Goal: Task Accomplishment & Management: Use online tool/utility

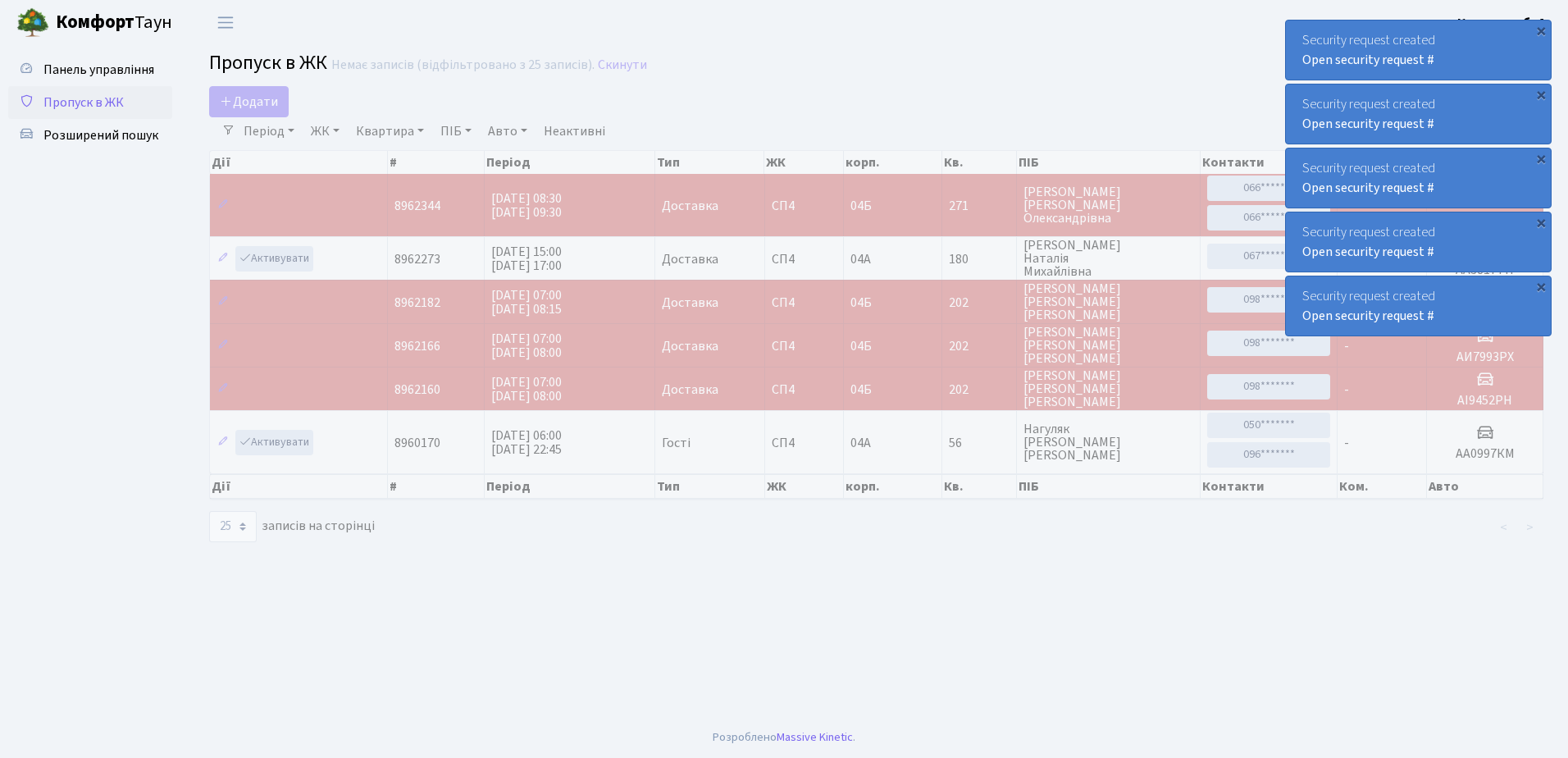
select select "25"
click at [1299, 33] on div "Security request created Open security request #" at bounding box center [1418, 50] width 265 height 59
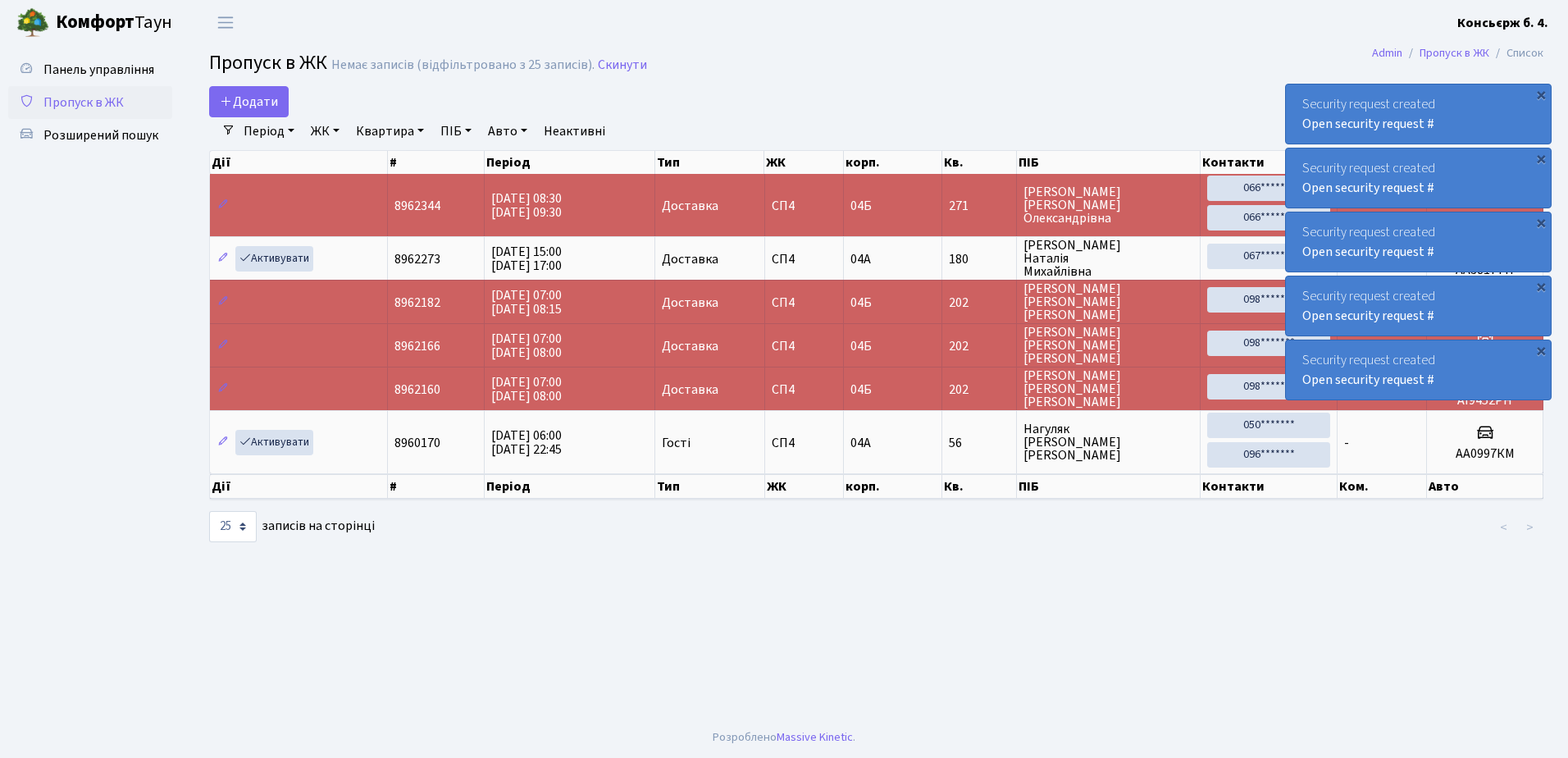
click at [1299, 33] on div "Security request created Open security request # × Security request created Ope…" at bounding box center [1418, 210] width 266 height 387
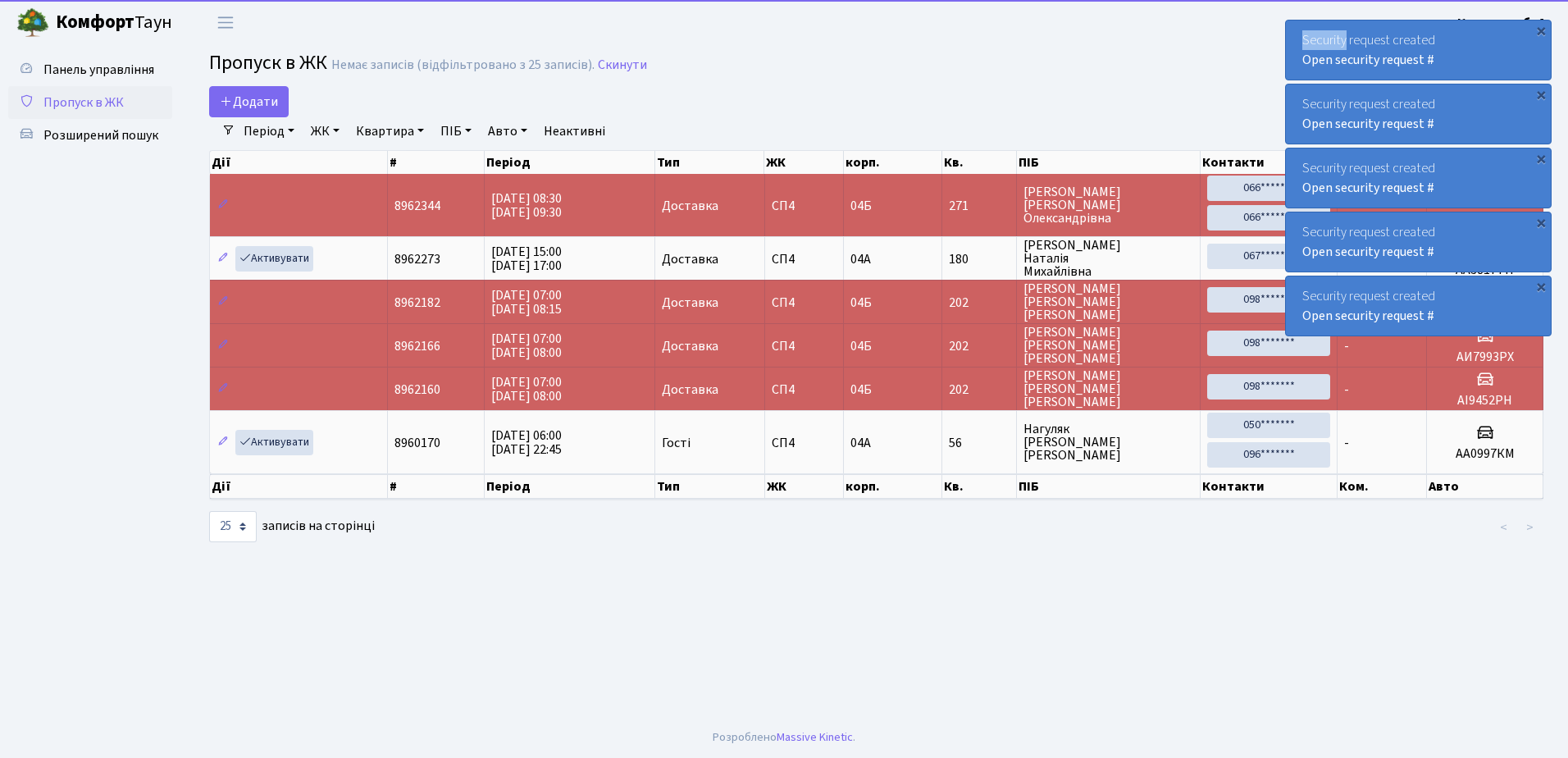
click at [1298, 34] on div "Security request created Open security request #" at bounding box center [1418, 50] width 265 height 59
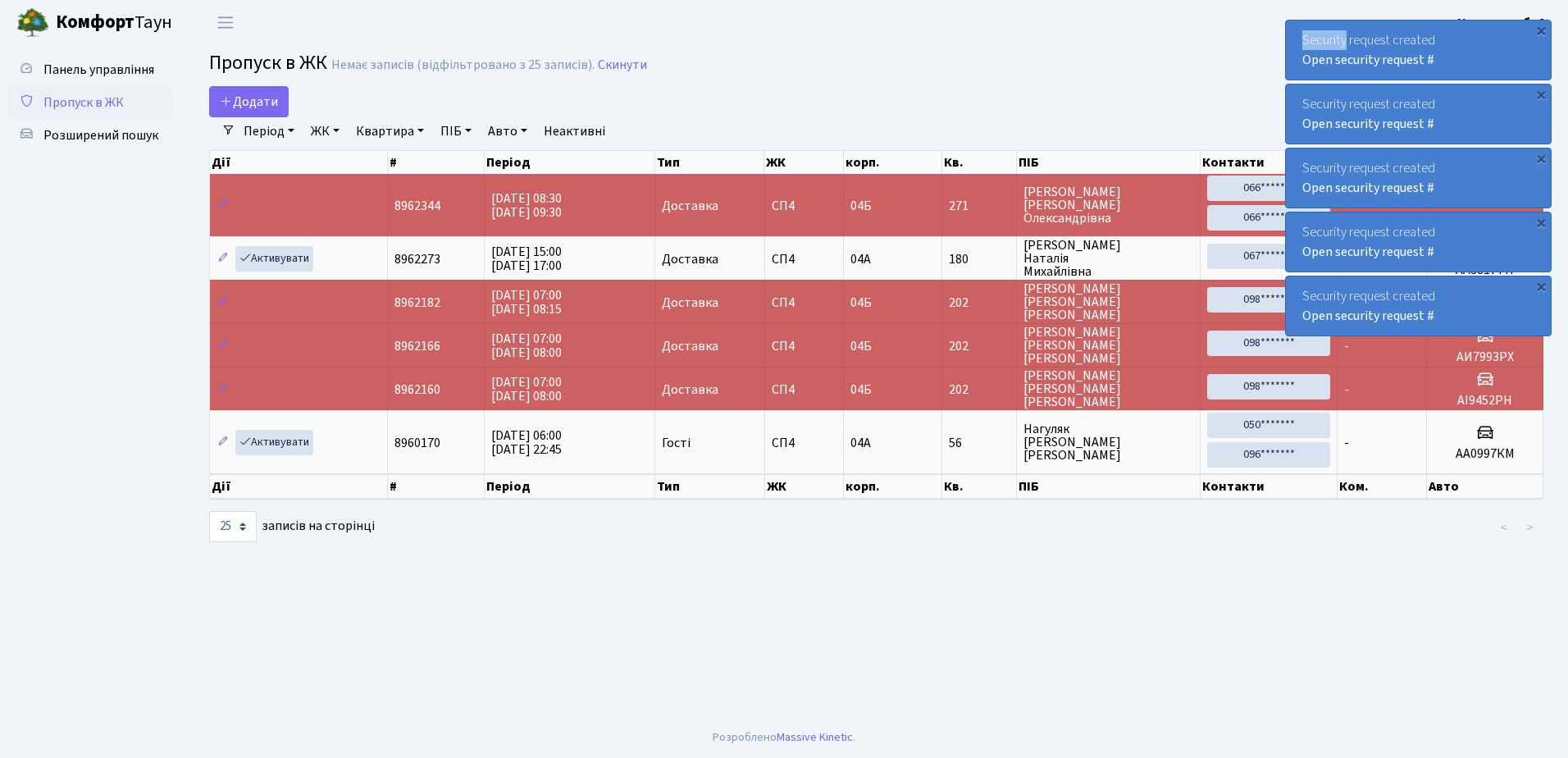
click at [1297, 34] on div "Security request created Open security request #" at bounding box center [1418, 50] width 265 height 59
drag, startPoint x: 1297, startPoint y: 34, endPoint x: 1142, endPoint y: 53, distance: 156.2
click at [1142, 53] on h2 "Пропуск в ЖК Немає записів (відфільтровано з 25 записів). Скинути" at bounding box center [875, 65] width 1334 height 28
click at [1296, 33] on div "Security request created Open security request #" at bounding box center [1418, 50] width 265 height 59
click at [1290, 52] on div "Security request created Open security request #" at bounding box center [1418, 50] width 265 height 59
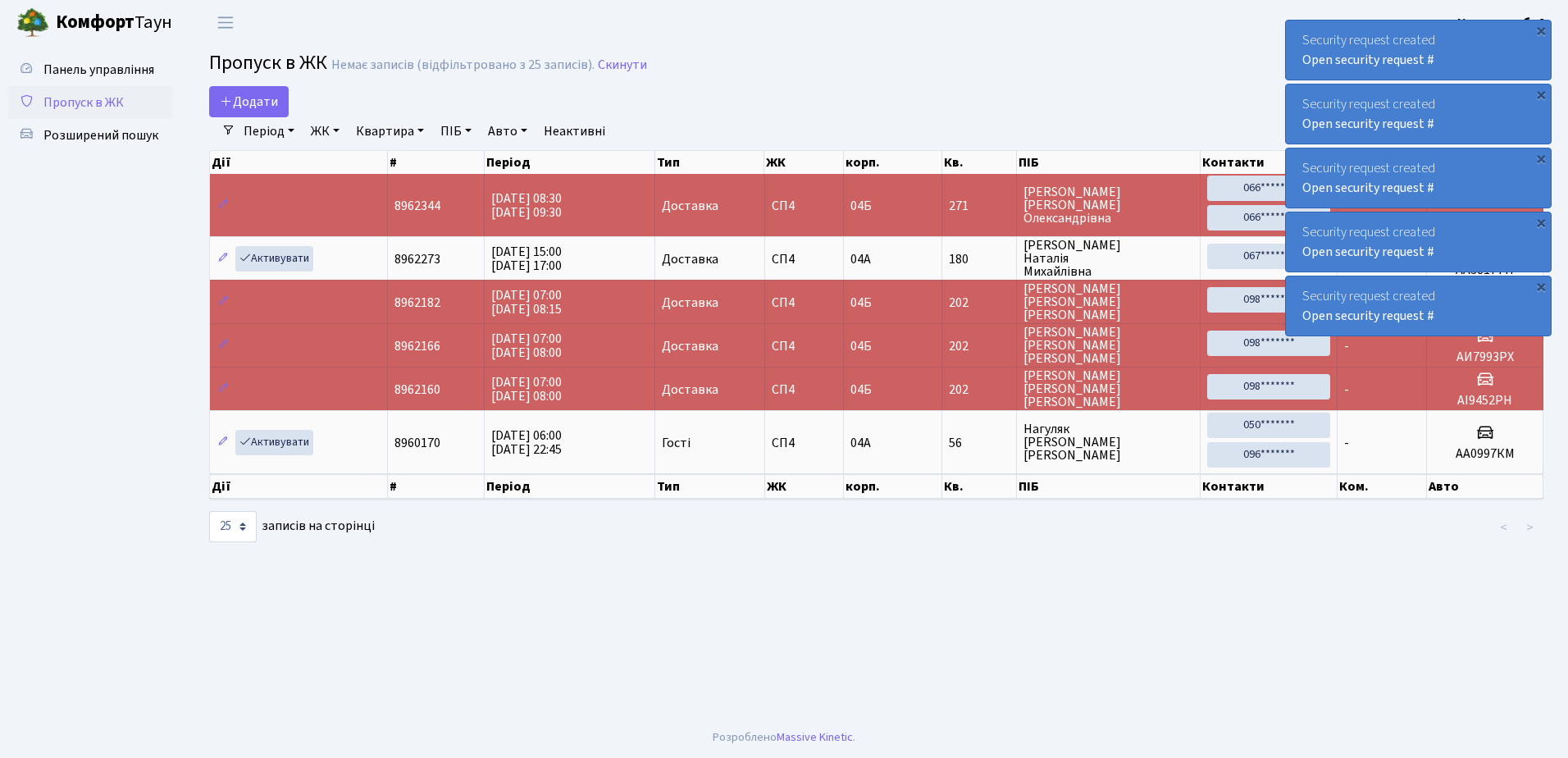
click at [1290, 44] on div "Security request created Open security request #" at bounding box center [1418, 50] width 265 height 59
click at [1291, 45] on div "Security request created Open security request #" at bounding box center [1418, 50] width 265 height 59
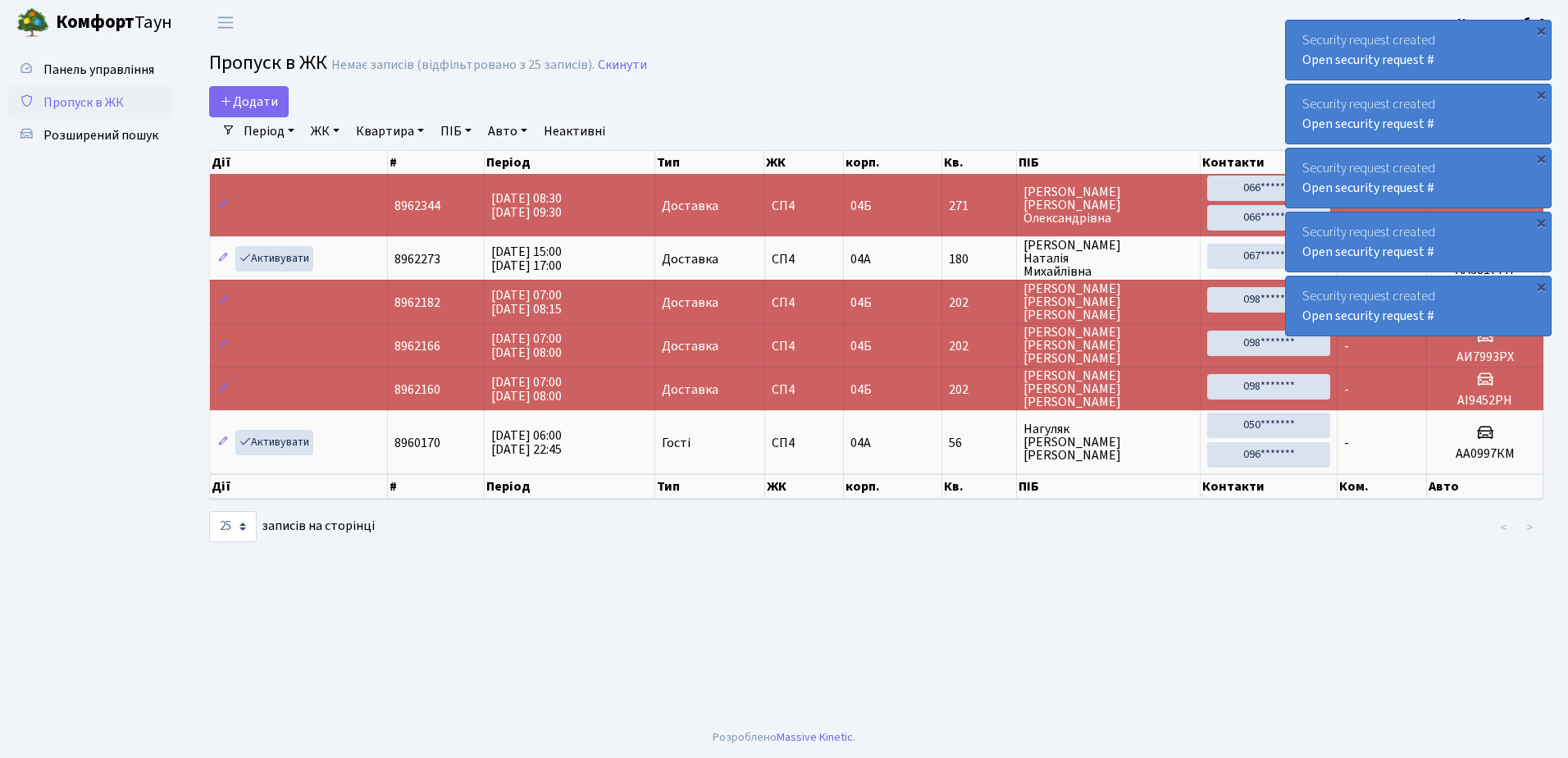
click at [1293, 46] on div "Security request created Open security request #" at bounding box center [1418, 50] width 265 height 59
click at [1308, 41] on div "Security request created Open security request #" at bounding box center [1418, 50] width 265 height 59
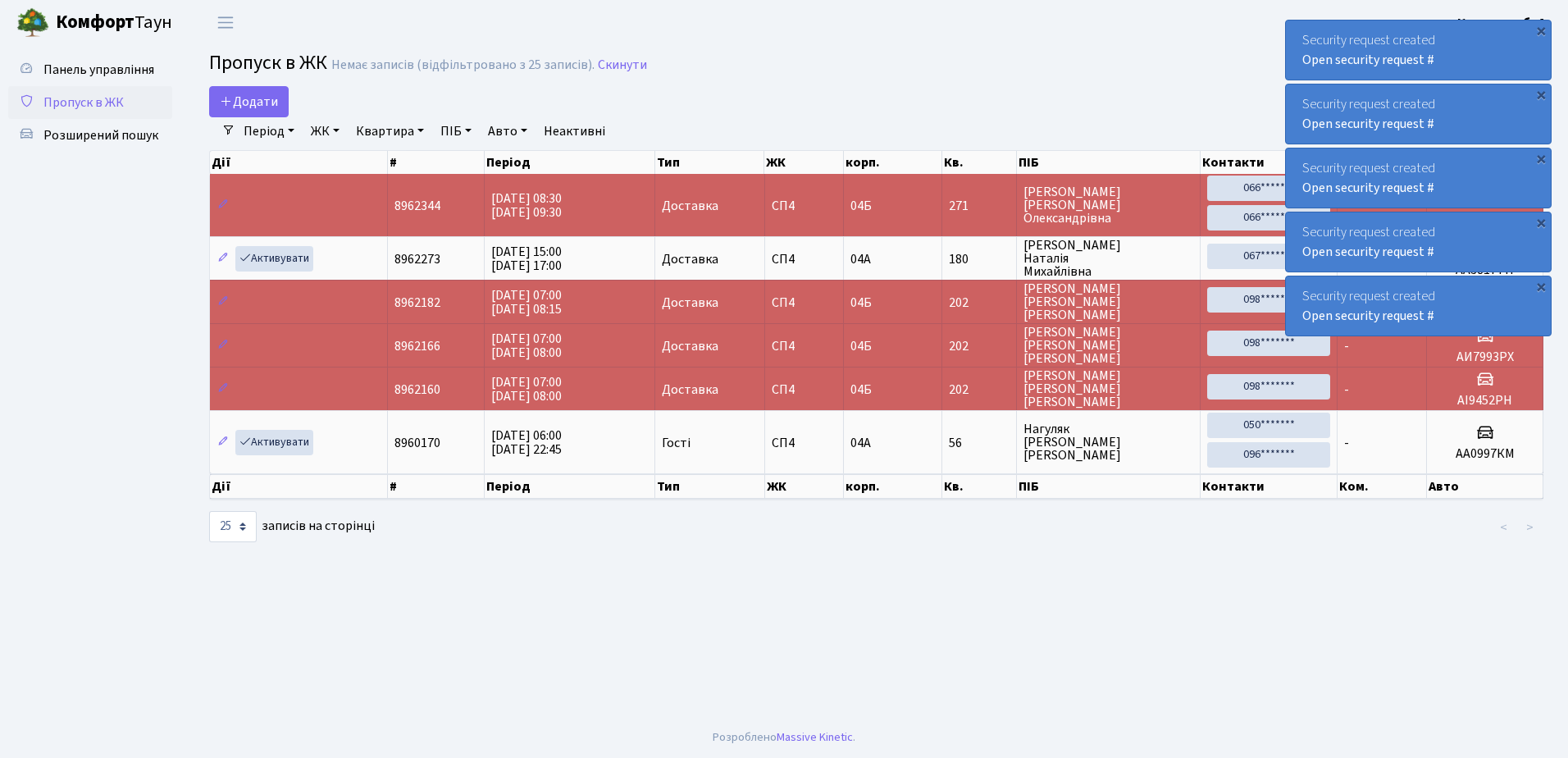
click at [1306, 38] on div "Security request created Open security request #" at bounding box center [1418, 50] width 265 height 59
click at [1304, 38] on div "Security request created Open security request #" at bounding box center [1418, 50] width 265 height 59
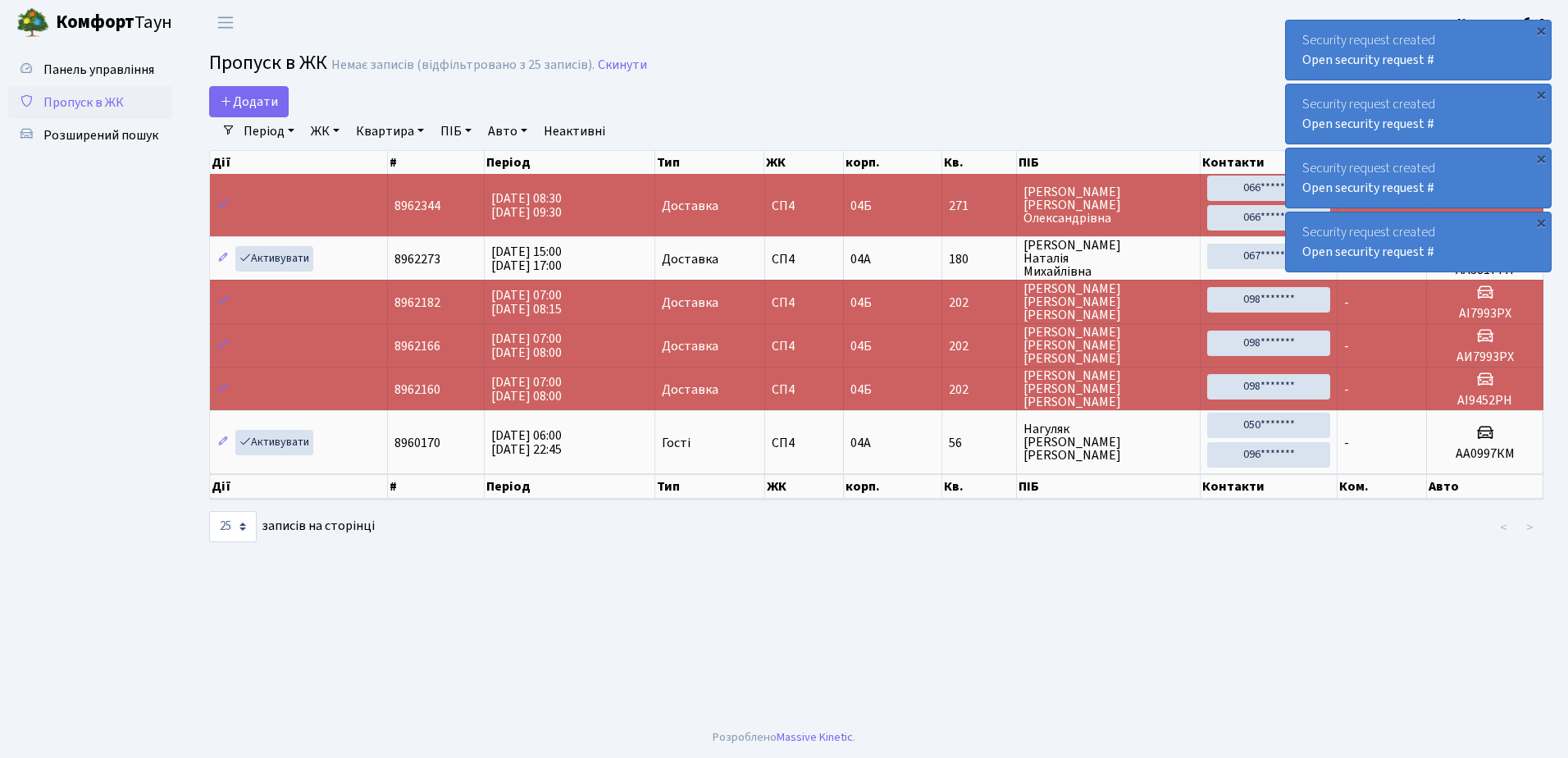
click at [1304, 38] on div "Security request created Open security request #" at bounding box center [1418, 50] width 265 height 59
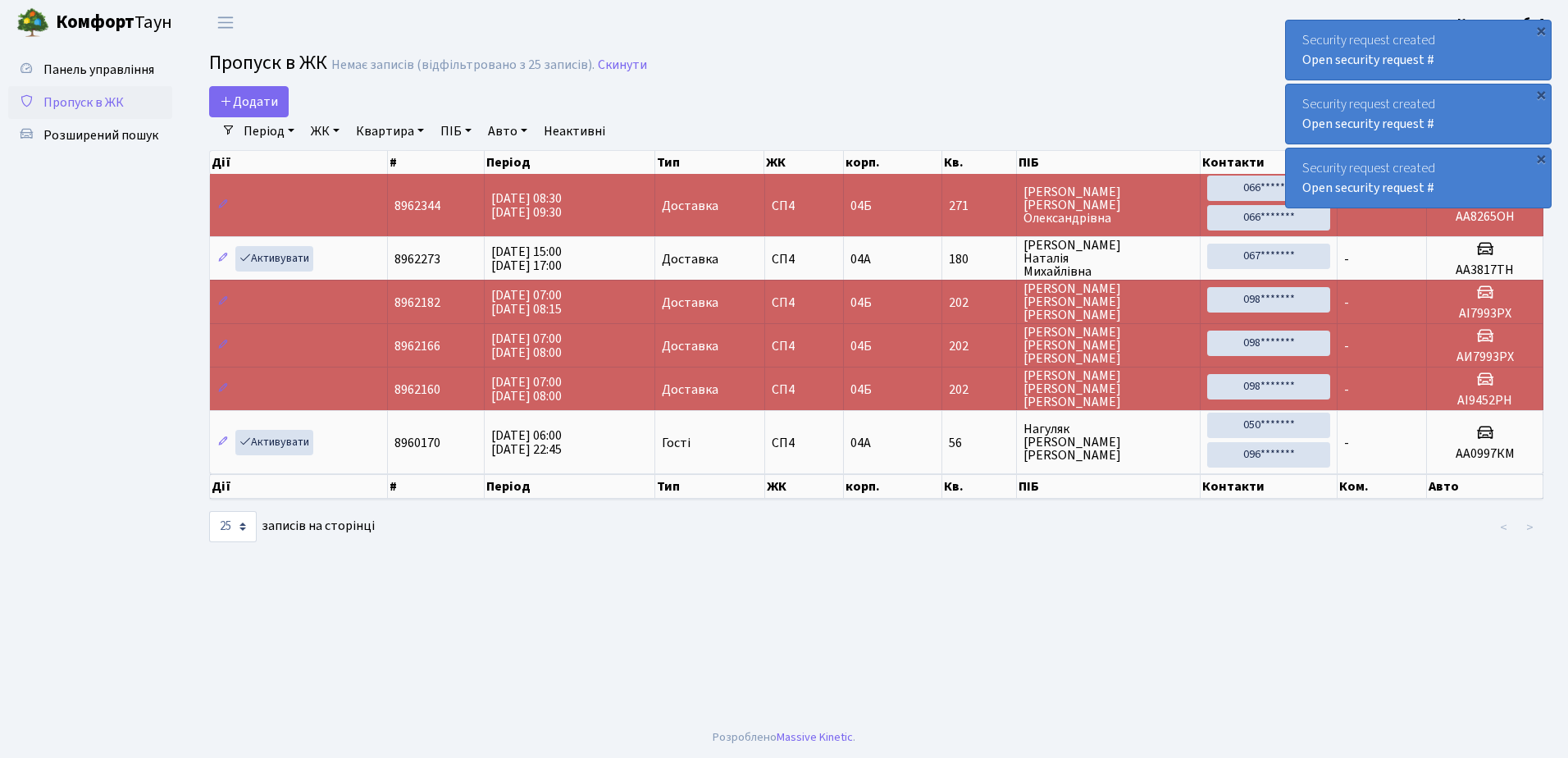
click at [1302, 38] on div "Security request created Open security request #" at bounding box center [1418, 50] width 265 height 59
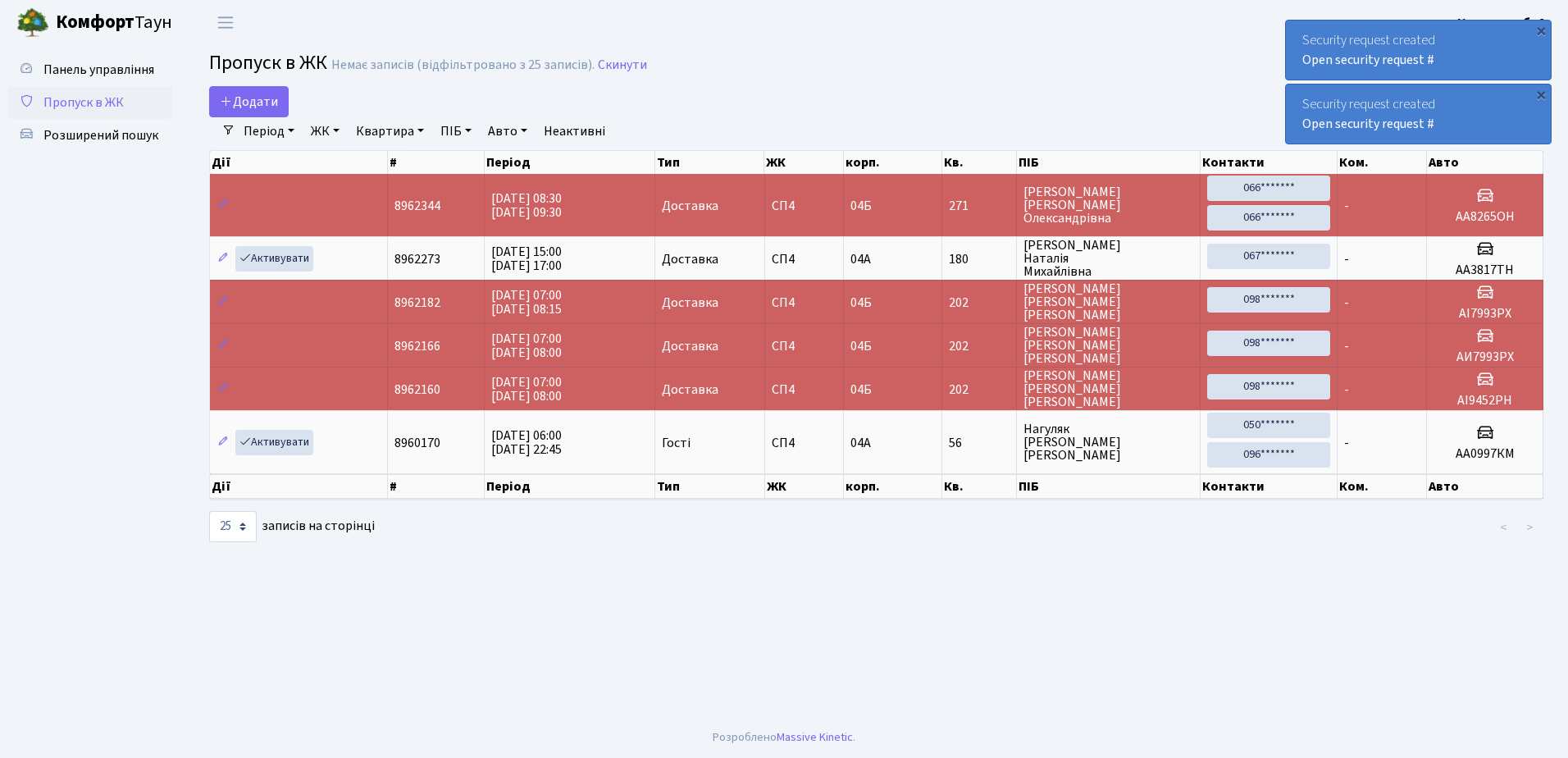
click at [1302, 38] on div "Security request created Open security request #" at bounding box center [1418, 50] width 265 height 59
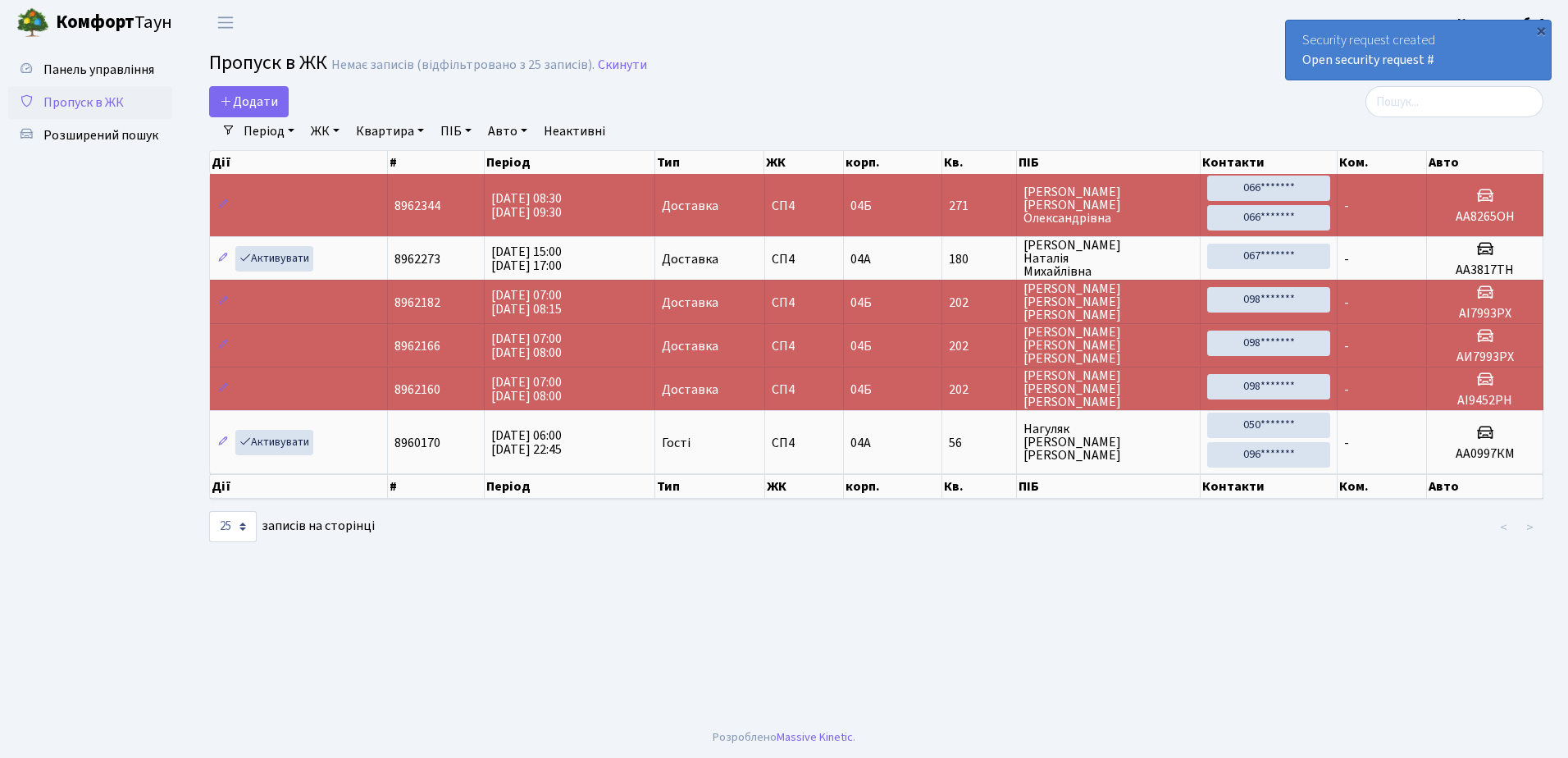
click at [1302, 38] on div "Security request created Open security request #" at bounding box center [1418, 50] width 265 height 59
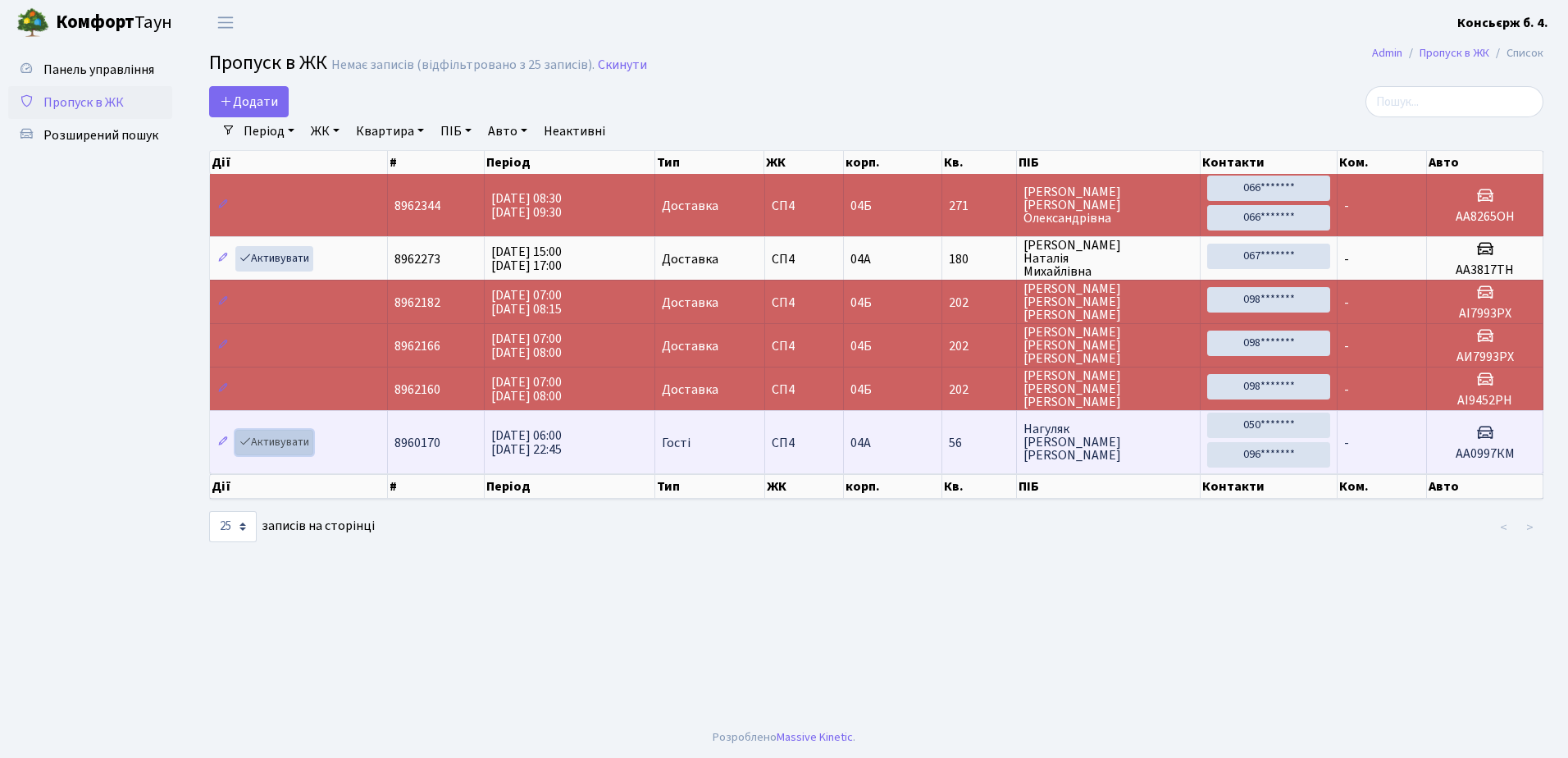
click at [278, 439] on link "Активувати" at bounding box center [274, 442] width 78 height 25
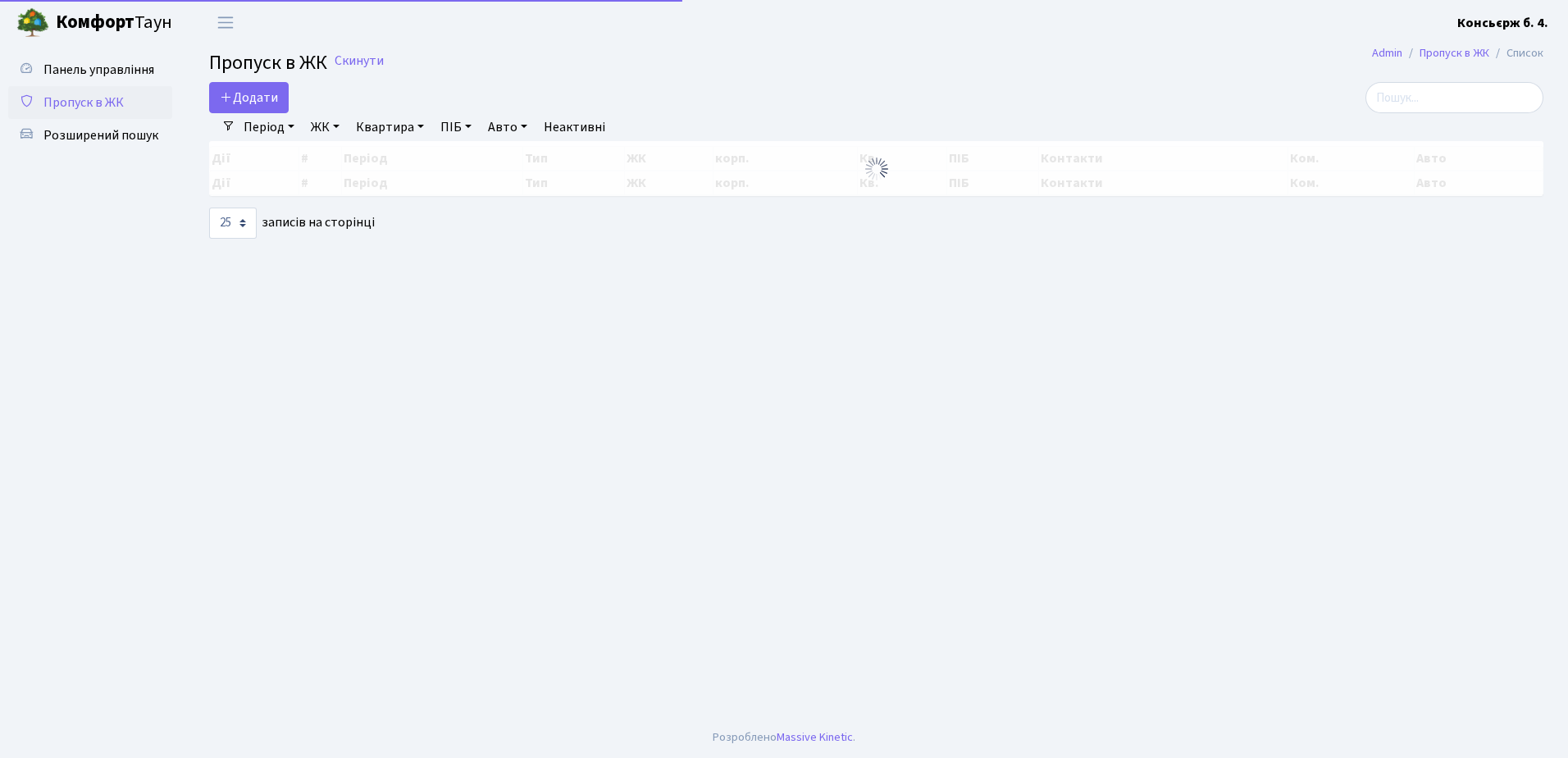
select select "25"
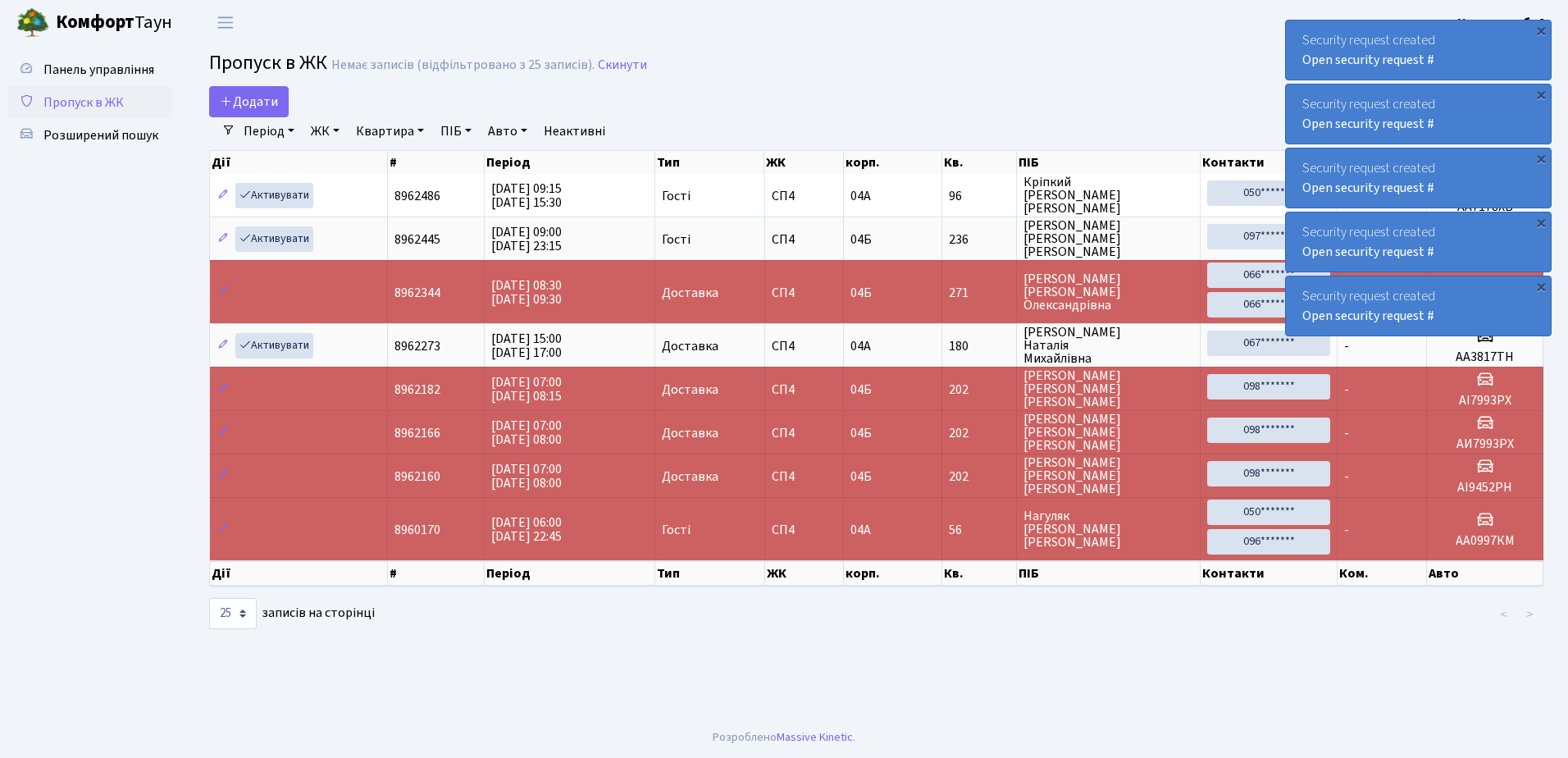
click at [1302, 33] on div "Security request created Open security request #" at bounding box center [1418, 50] width 265 height 59
click at [1302, 32] on div "Security request created Open security request #" at bounding box center [1418, 50] width 265 height 59
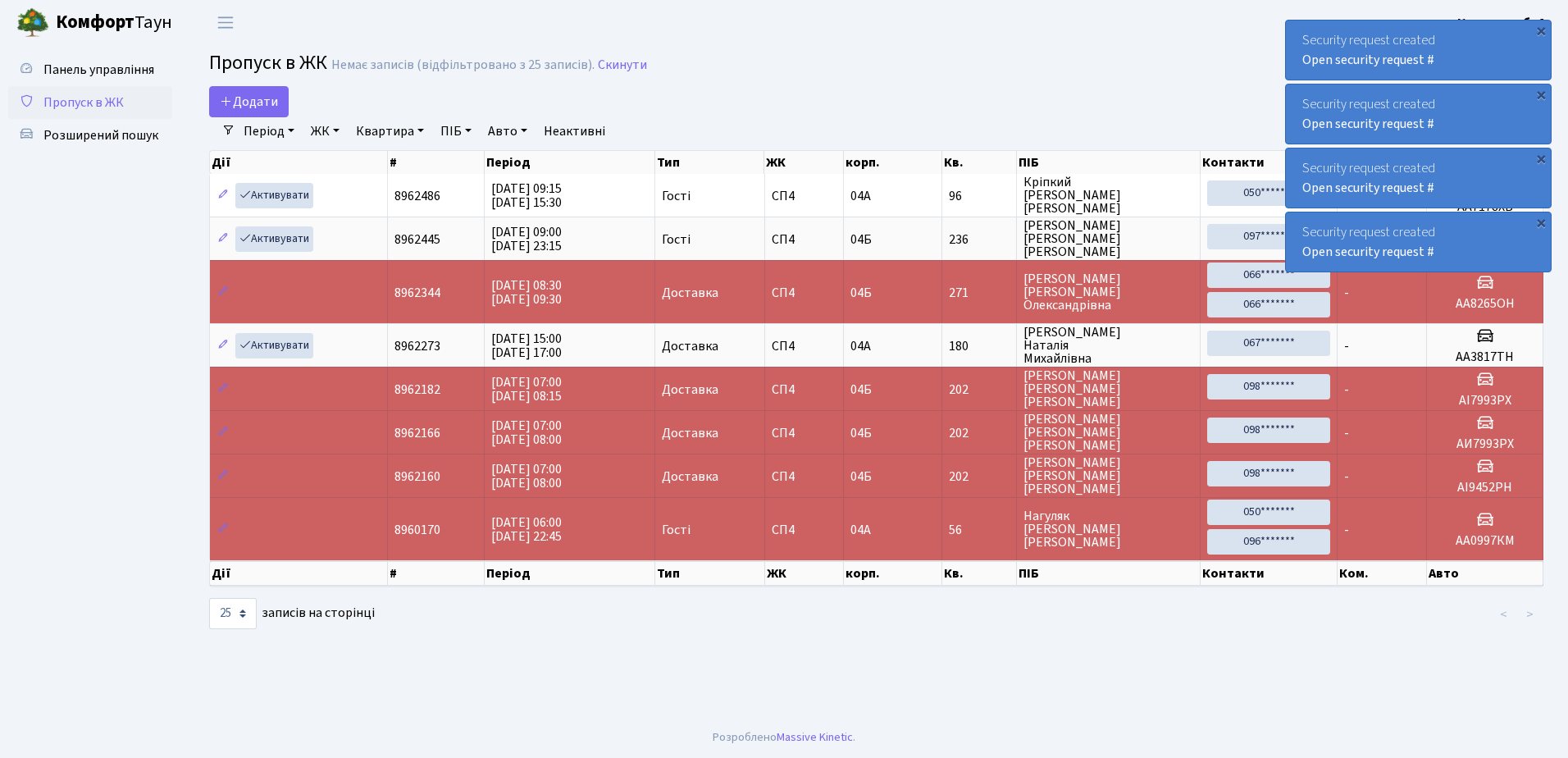
click at [1302, 30] on div "Security request created Open security request #" at bounding box center [1418, 50] width 265 height 59
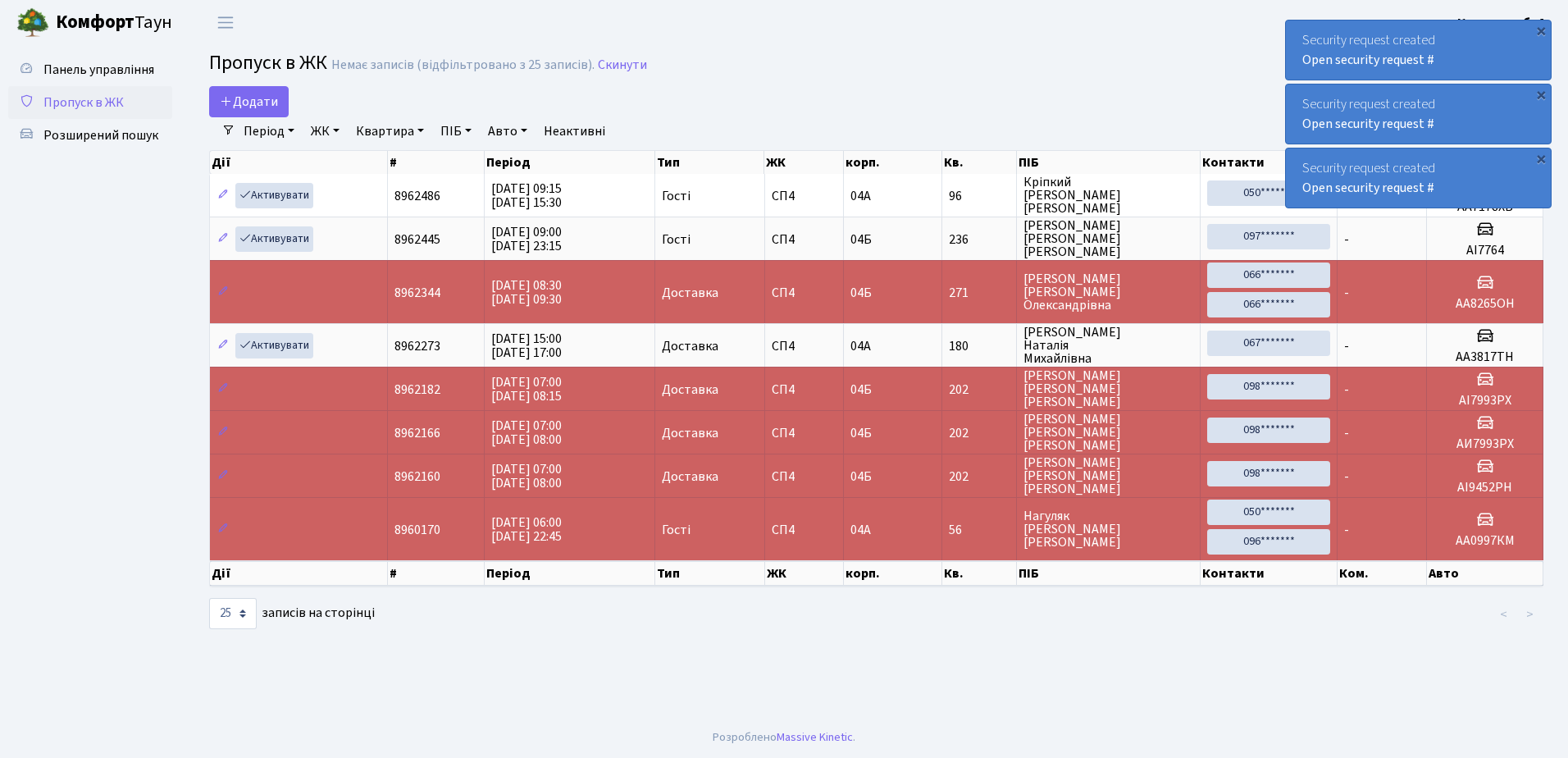
click at [1302, 30] on div "Security request created Open security request #" at bounding box center [1418, 50] width 265 height 59
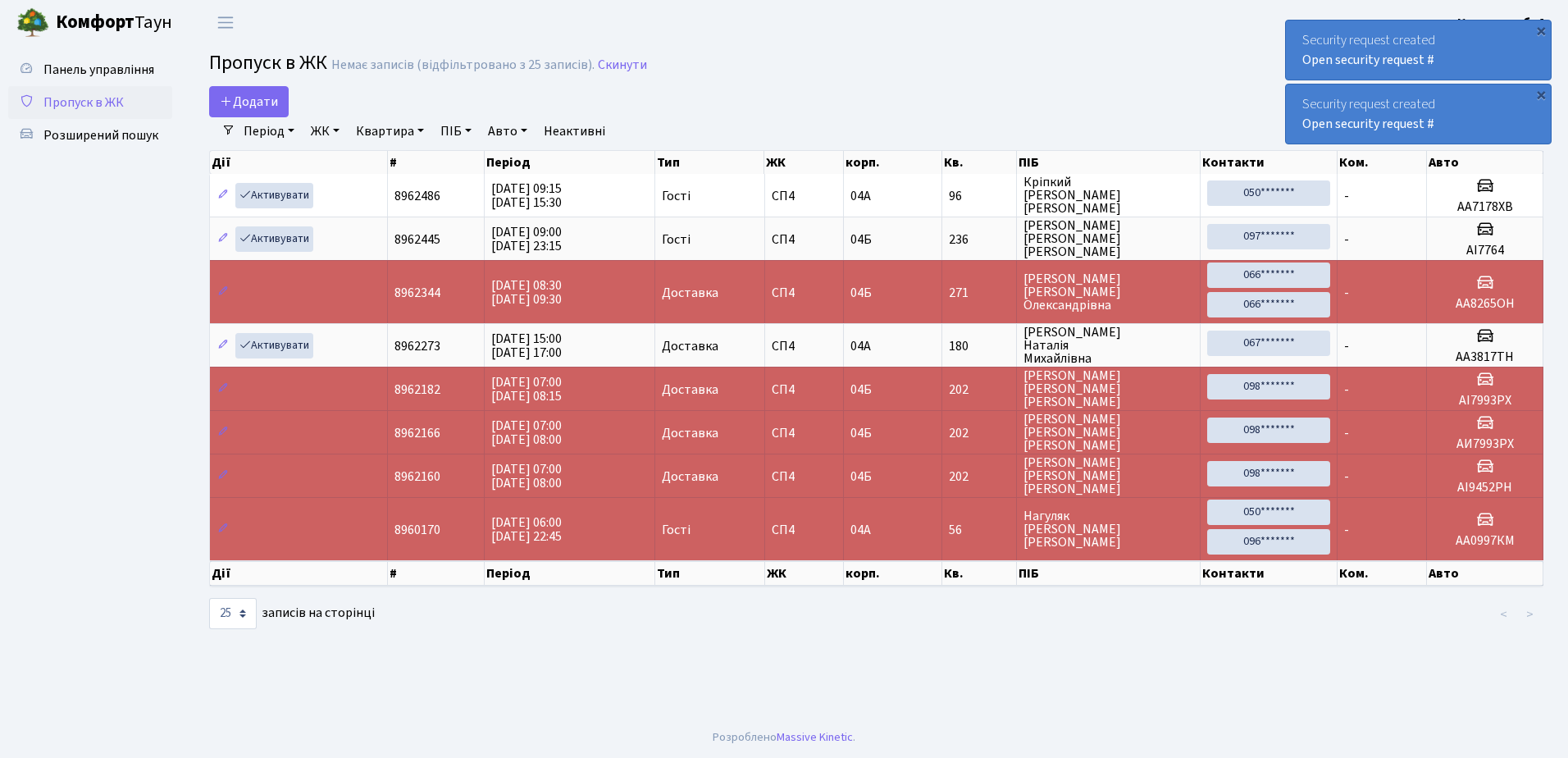
click at [1302, 30] on div "Security request created Open security request #" at bounding box center [1418, 50] width 265 height 59
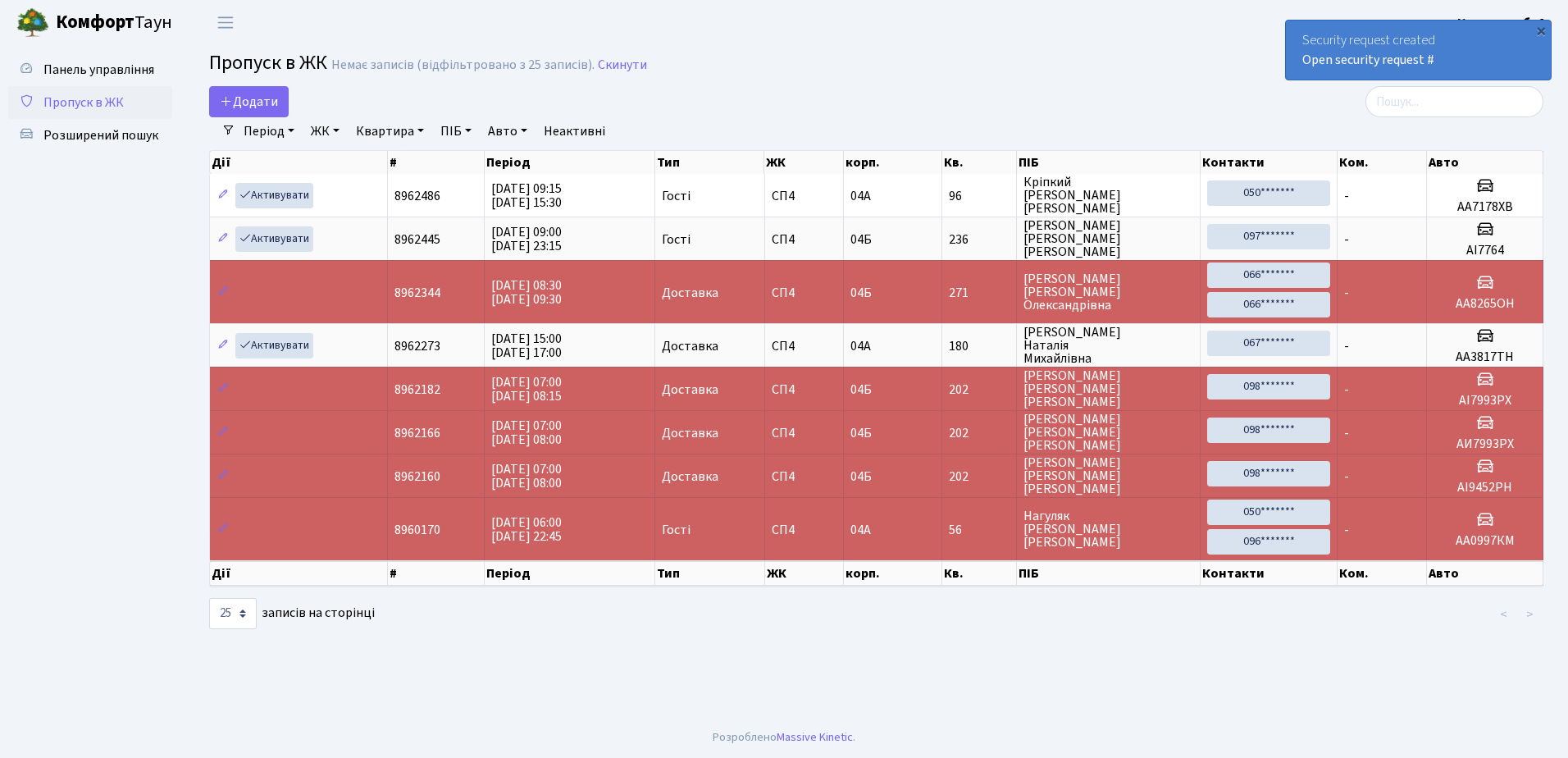
click at [1302, 30] on div "Security request created Open security request #" at bounding box center [1418, 50] width 265 height 59
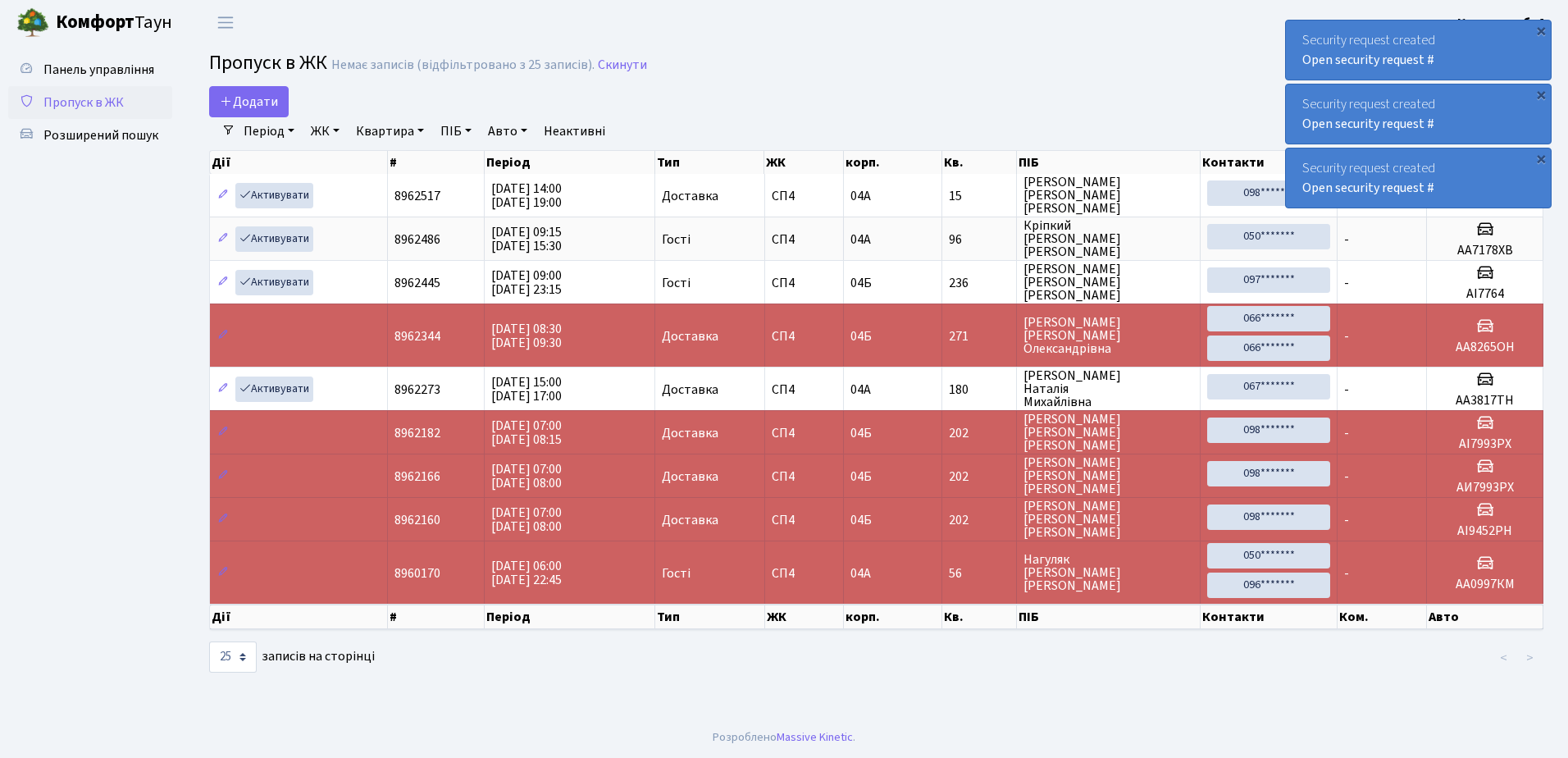
click at [1293, 33] on div "Security request created Open security request #" at bounding box center [1418, 50] width 265 height 59
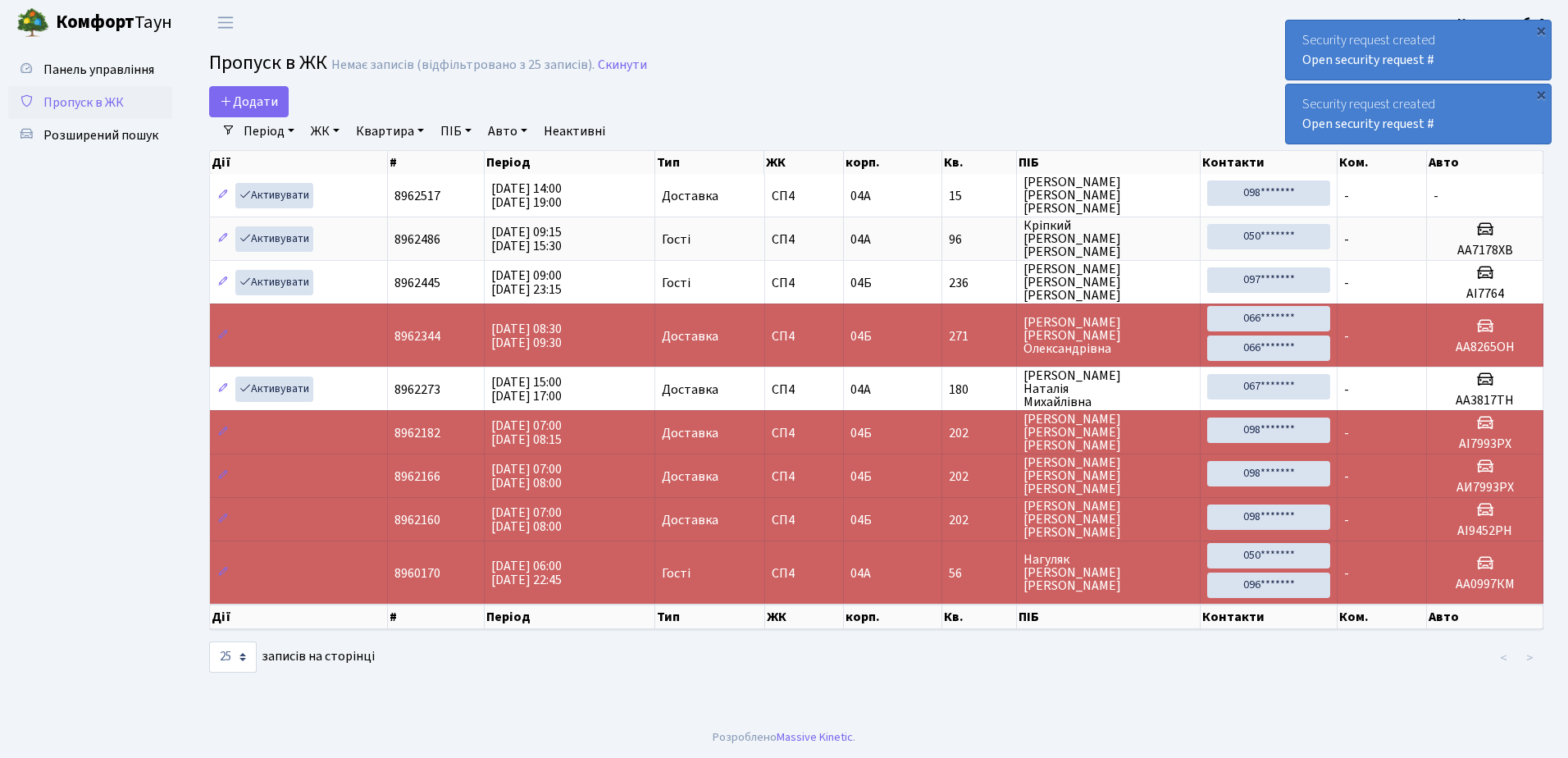
click at [1293, 33] on div "Security request created Open security request #" at bounding box center [1418, 50] width 265 height 59
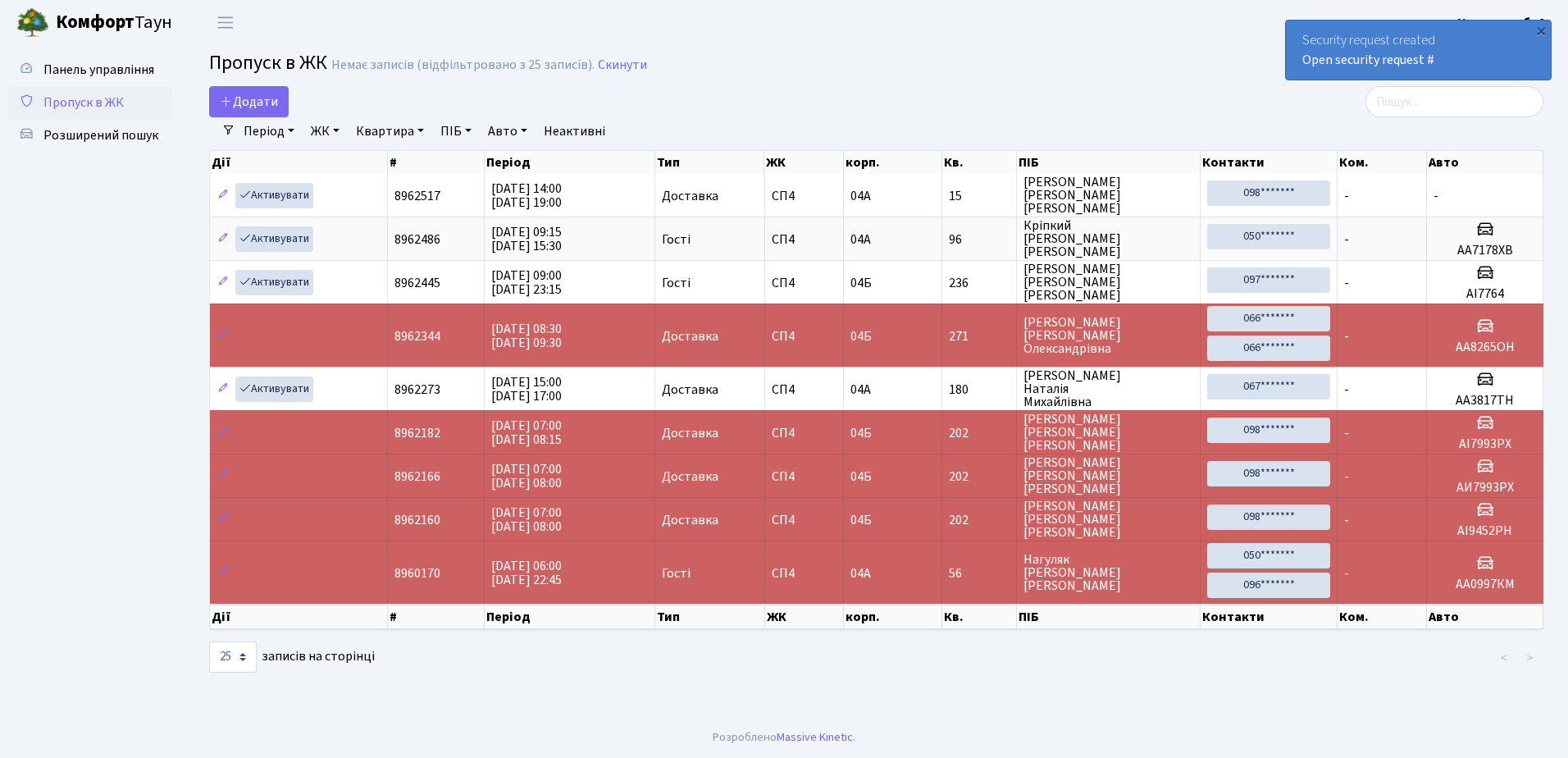
click at [1293, 33] on div "Security request created Open security request #" at bounding box center [1418, 50] width 265 height 59
